Goal: Information Seeking & Learning: Learn about a topic

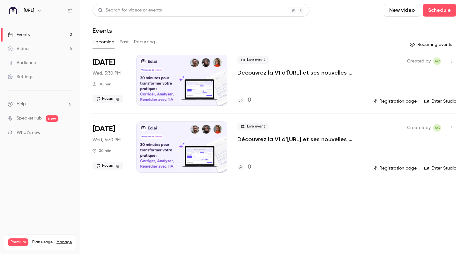
click at [119, 43] on div "Upcoming Past Recurring" at bounding box center [275, 42] width 364 height 10
click at [123, 44] on button "Past" at bounding box center [124, 42] width 9 height 10
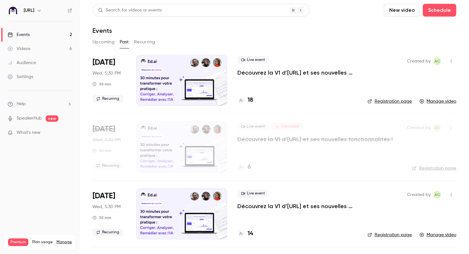
scroll to position [6, 0]
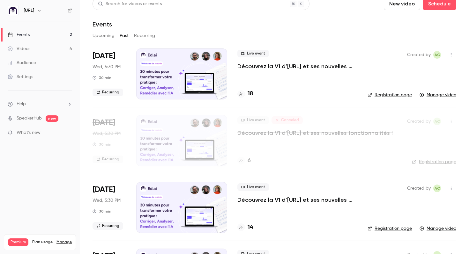
click at [45, 49] on link "Videos 6" at bounding box center [40, 49] width 80 height 14
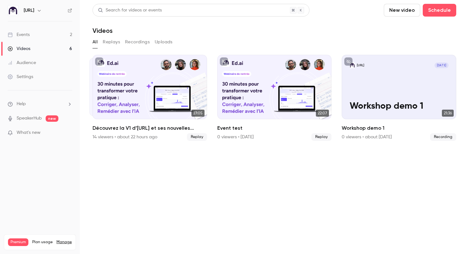
click at [115, 41] on button "Replays" at bounding box center [111, 42] width 17 height 10
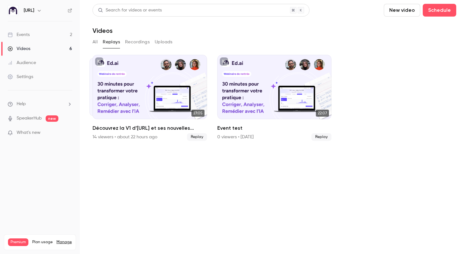
click at [97, 41] on button "All" at bounding box center [95, 42] width 5 height 10
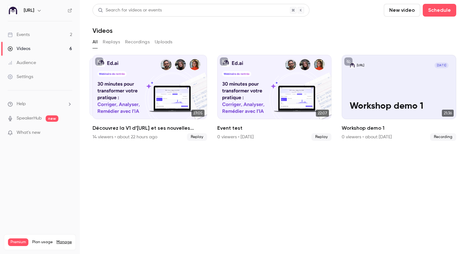
click at [47, 34] on link "Events 2" at bounding box center [40, 35] width 80 height 14
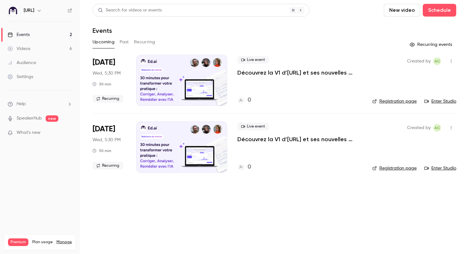
click at [33, 46] on link "Videos 6" at bounding box center [40, 49] width 80 height 14
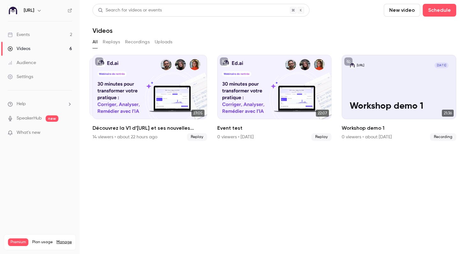
click at [135, 45] on button "Recordings" at bounding box center [137, 42] width 25 height 10
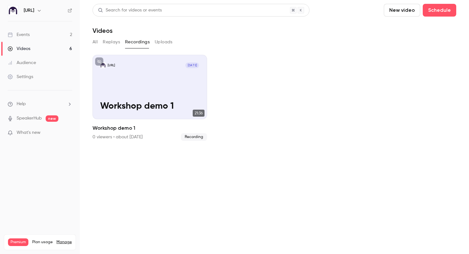
click at [26, 35] on div "Events" at bounding box center [19, 35] width 22 height 6
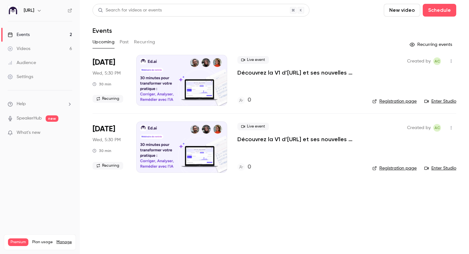
click at [122, 45] on button "Past" at bounding box center [124, 42] width 9 height 10
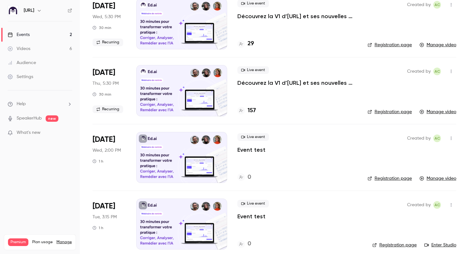
scroll to position [264, 0]
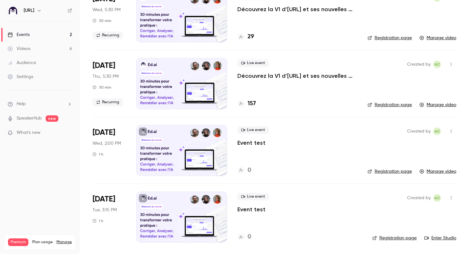
click at [449, 104] on link "Manage video" at bounding box center [438, 105] width 37 height 6
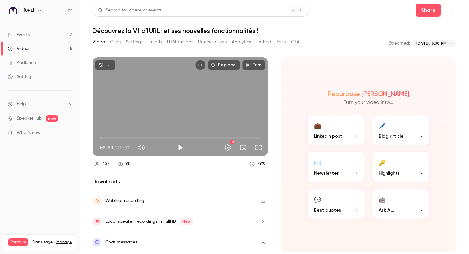
click at [116, 42] on button "Clips" at bounding box center [115, 42] width 11 height 10
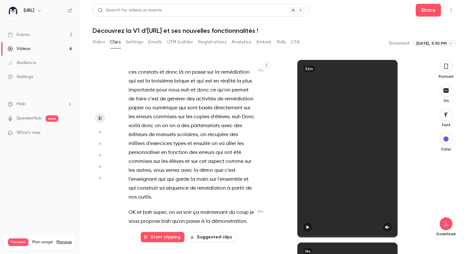
scroll to position [1594, 0]
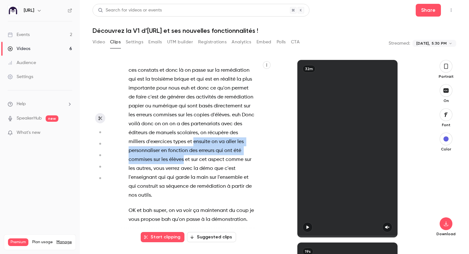
drag, startPoint x: 194, startPoint y: 133, endPoint x: 183, endPoint y: 151, distance: 20.6
click at [183, 151] on p "Donc tout ça , ça nous permet de dresser des constats , on aide l'enseignant à …" at bounding box center [192, 115] width 126 height 170
copy p "ensuite on va aller les personnaliser en fonction des erreurs qui ont été commi…"
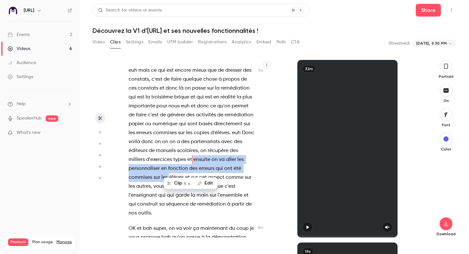
scroll to position [1574, 0]
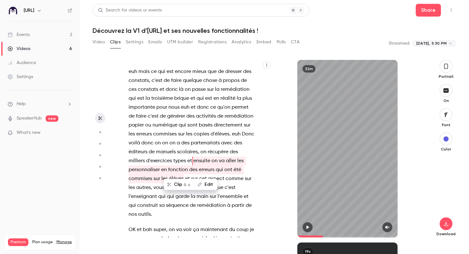
type input "*****"
